Goal: Information Seeking & Learning: Learn about a topic

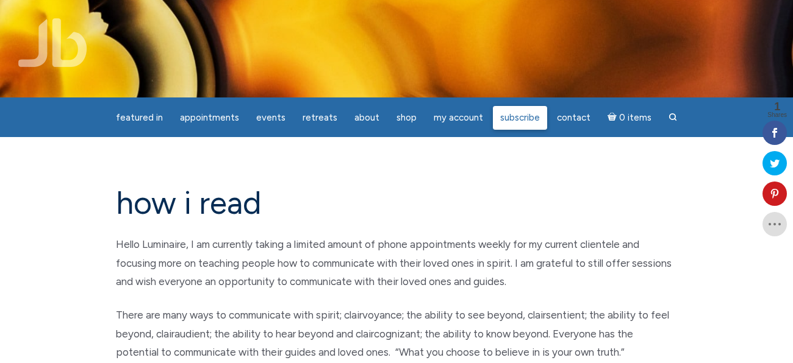
click at [518, 120] on span "Subscribe" at bounding box center [520, 117] width 40 height 11
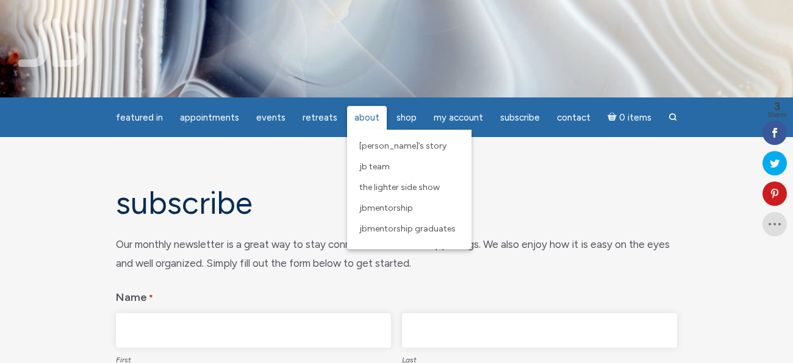
click at [365, 116] on span "About" at bounding box center [366, 117] width 25 height 11
click at [400, 225] on span "JBMentorship Graduates" at bounding box center [407, 229] width 96 height 10
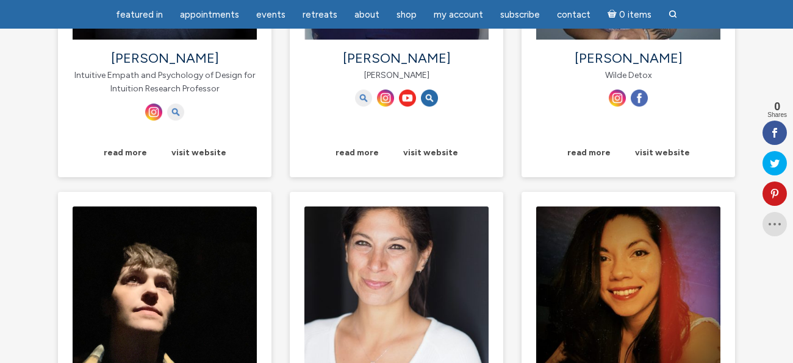
scroll to position [248, 0]
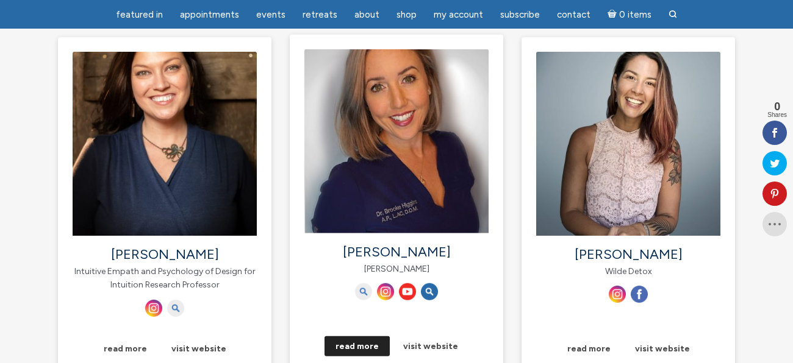
click at [348, 346] on link "read more" at bounding box center [356, 347] width 65 height 20
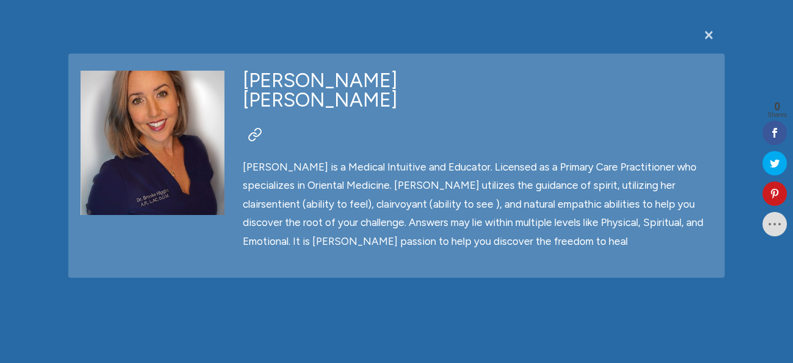
click at [710, 32] on span "×" at bounding box center [708, 34] width 12 height 23
